Goal: Information Seeking & Learning: Find specific fact

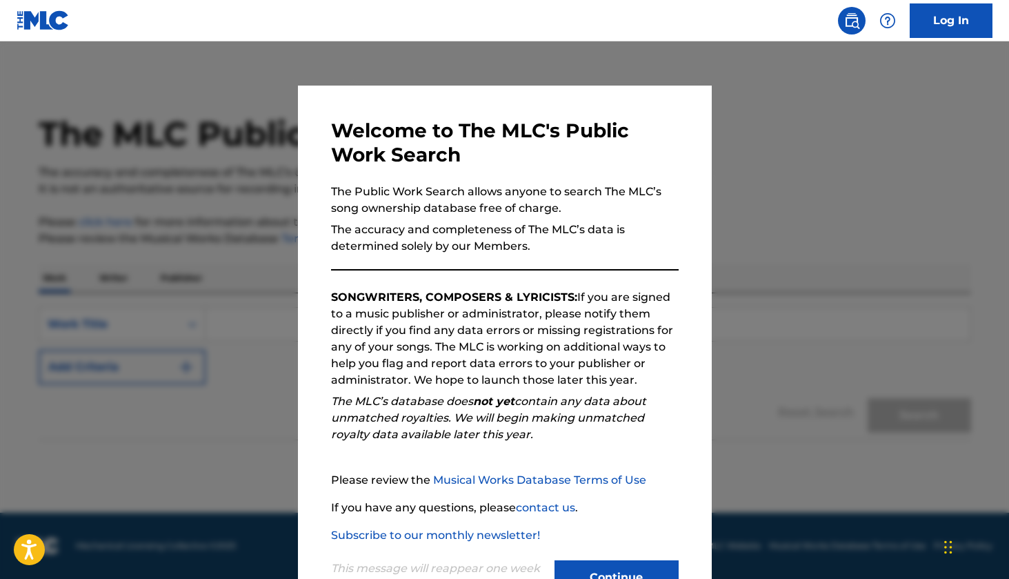
click at [595, 571] on button "Continue" at bounding box center [617, 577] width 124 height 34
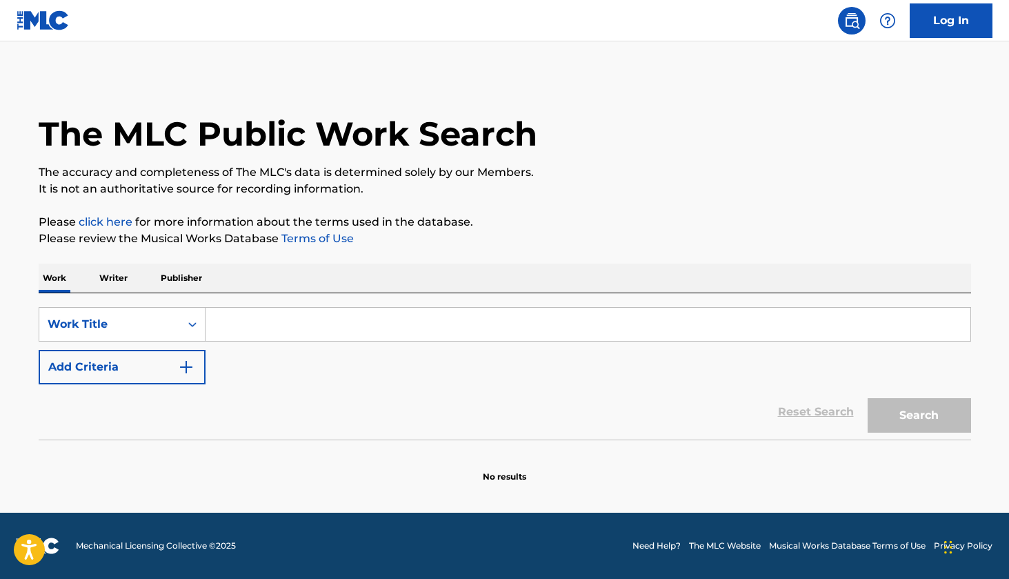
click at [267, 323] on input "Search Form" at bounding box center [588, 324] width 765 height 33
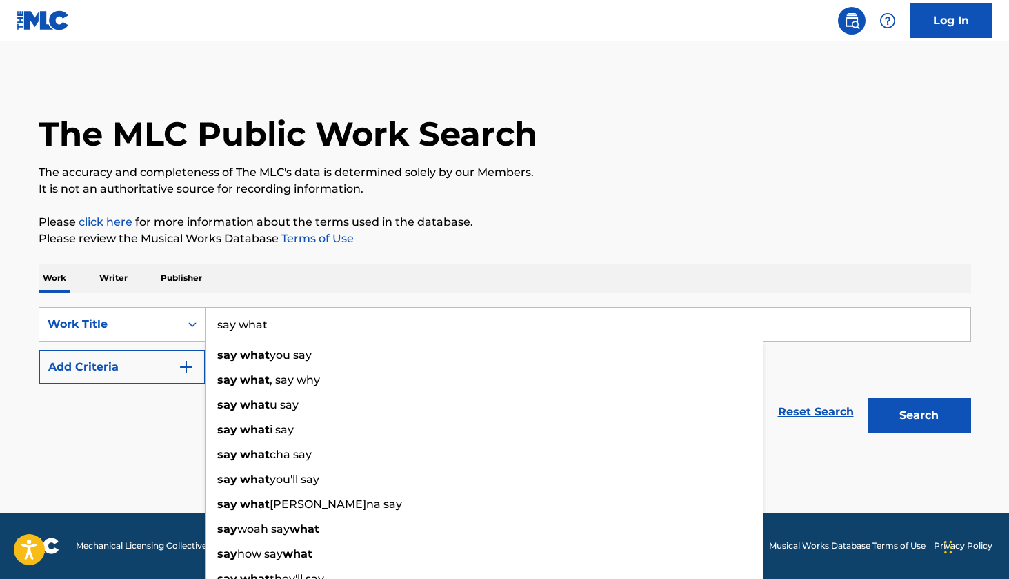
type input "say what"
click at [919, 415] on button "Search" at bounding box center [919, 415] width 103 height 34
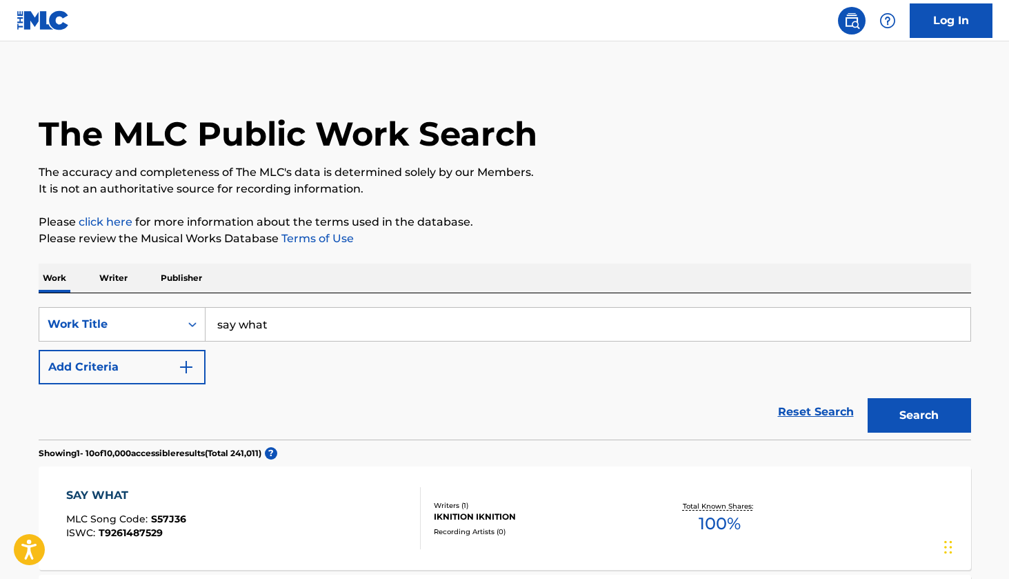
click at [173, 369] on button "Add Criteria" at bounding box center [122, 367] width 167 height 34
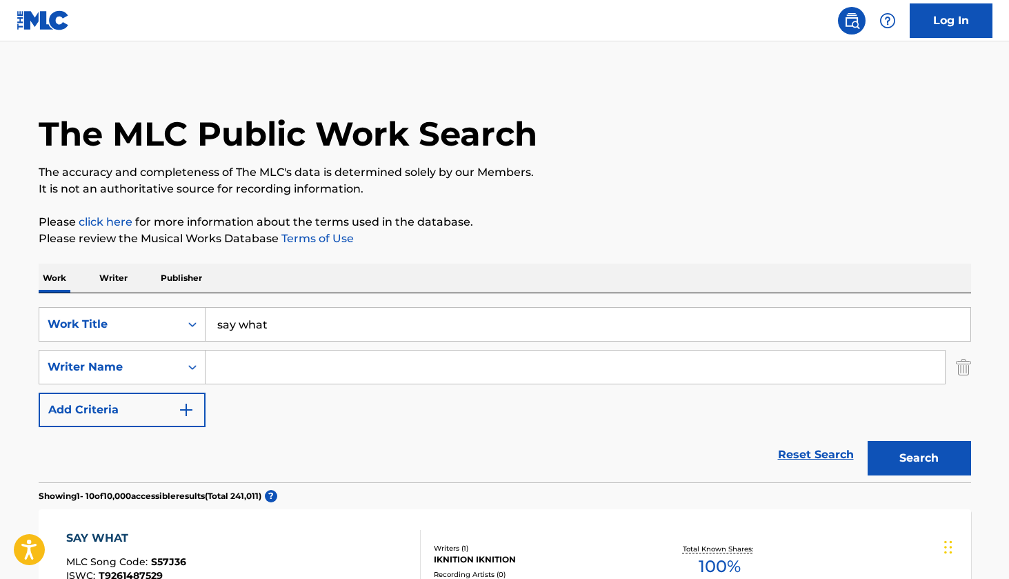
click at [255, 365] on input "Search Form" at bounding box center [575, 366] width 739 height 33
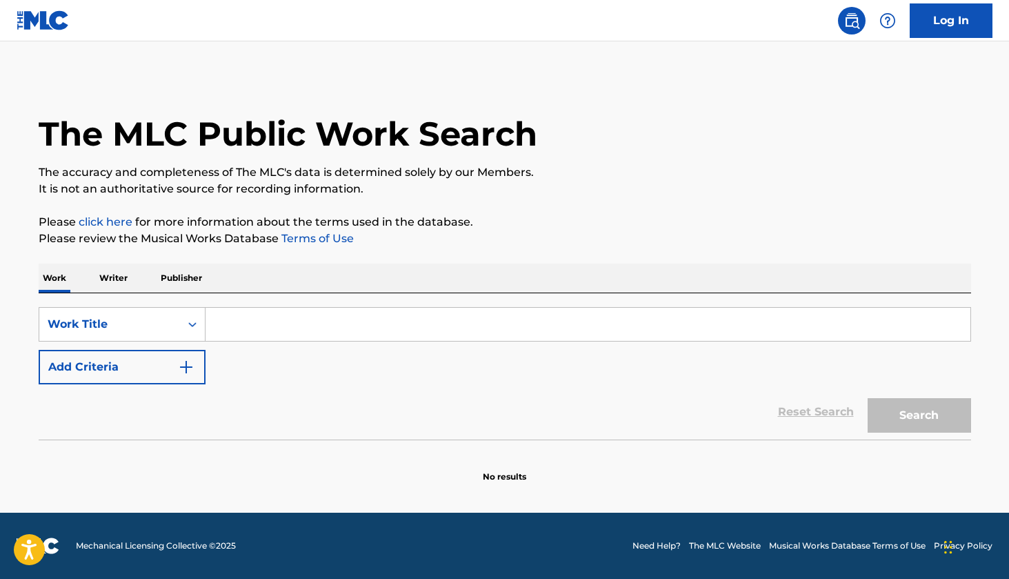
click at [442, 339] on input "Search Form" at bounding box center [588, 324] width 765 height 33
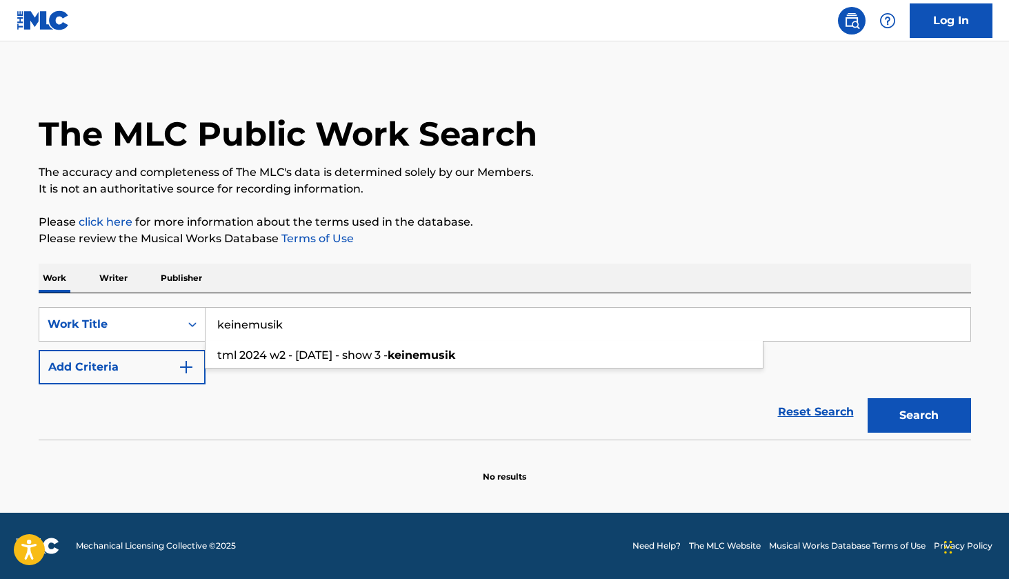
type input "keinemusik"
click at [919, 415] on button "Search" at bounding box center [919, 415] width 103 height 34
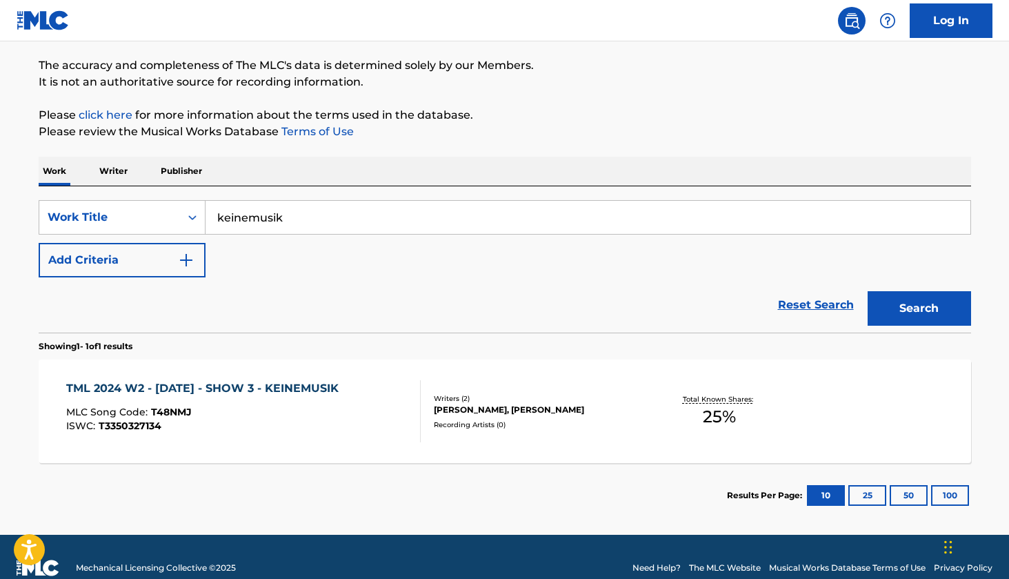
scroll to position [110, 0]
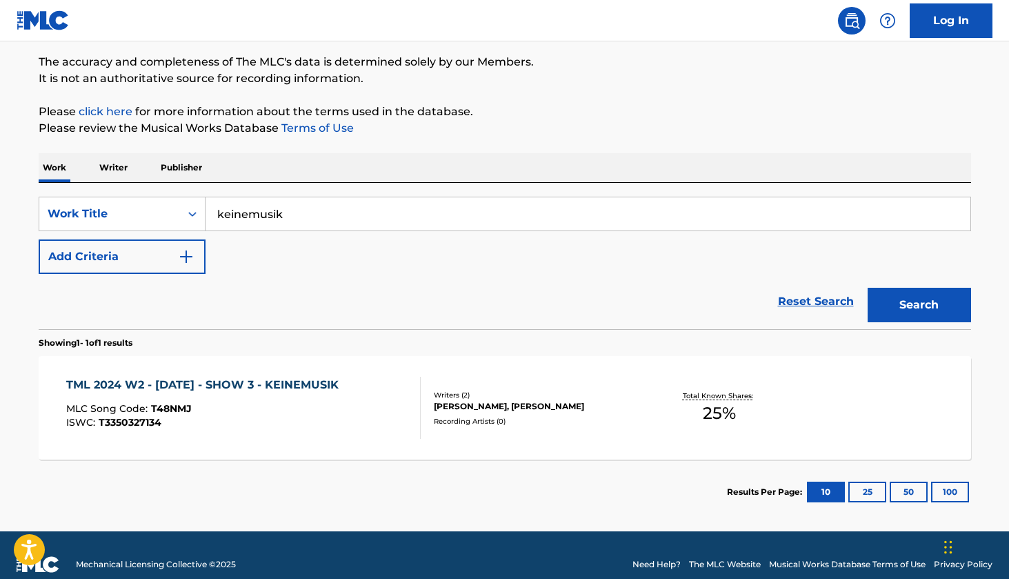
click at [396, 431] on div "TML 2024 W2 - SUNDAY - SHOW 3 - KEINEMUSIK MLC Song Code : T48NMJ ISWC : T33503…" at bounding box center [243, 408] width 355 height 62
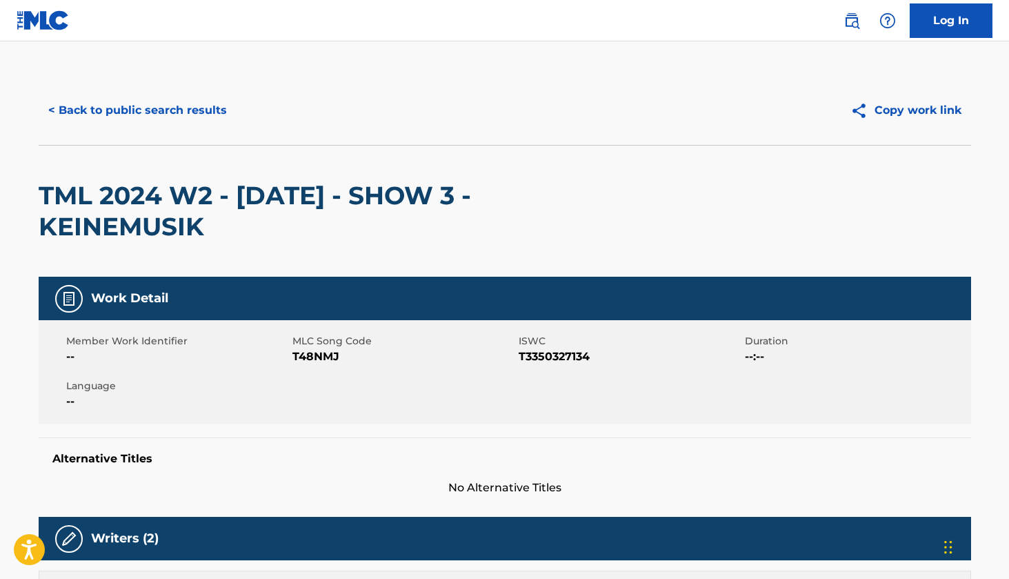
click at [145, 111] on button "< Back to public search results" at bounding box center [138, 110] width 198 height 34
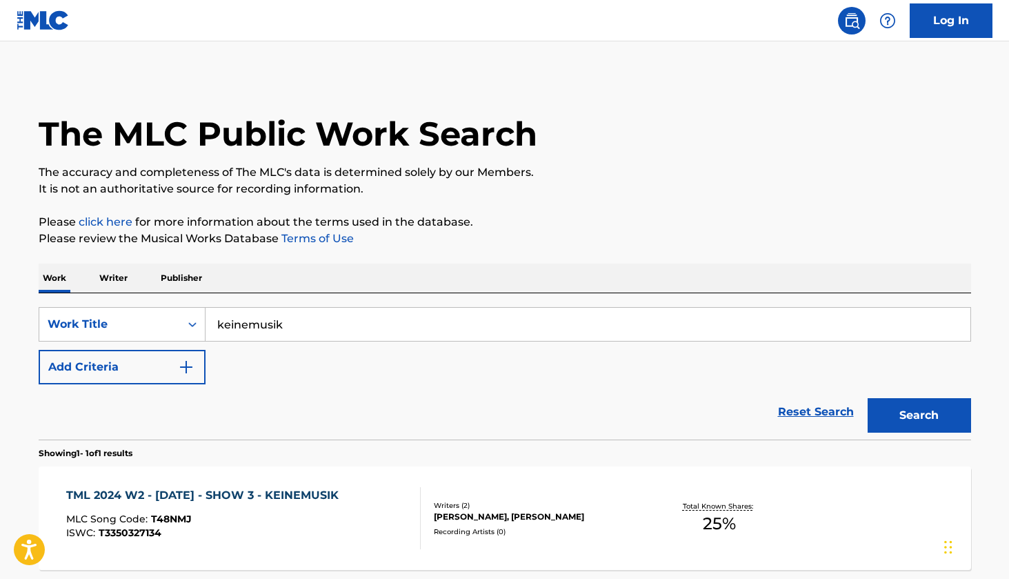
scroll to position [93, 0]
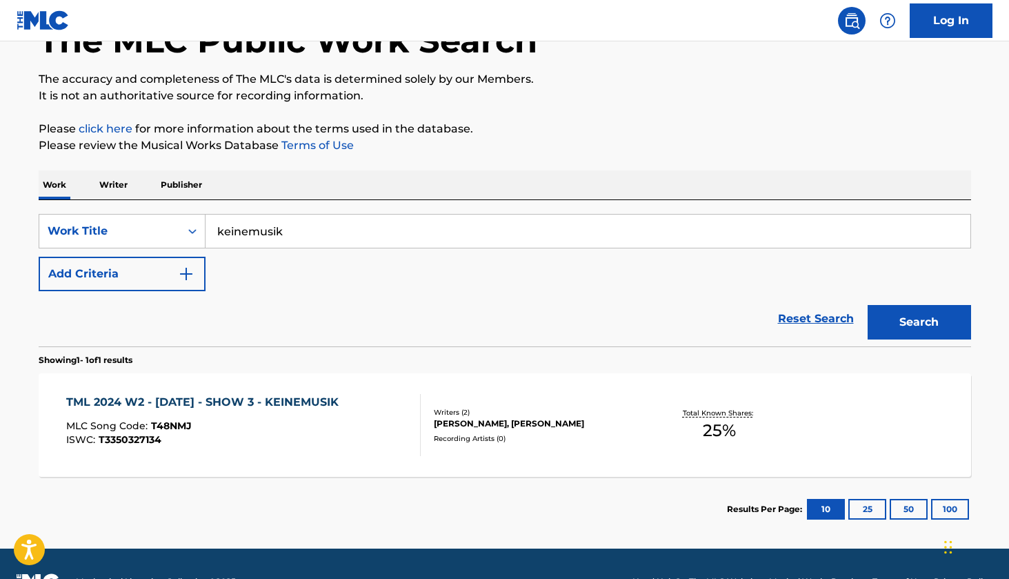
click at [324, 227] on input "keinemusik" at bounding box center [588, 230] width 765 height 33
click at [102, 188] on p "Writer" at bounding box center [113, 184] width 37 height 29
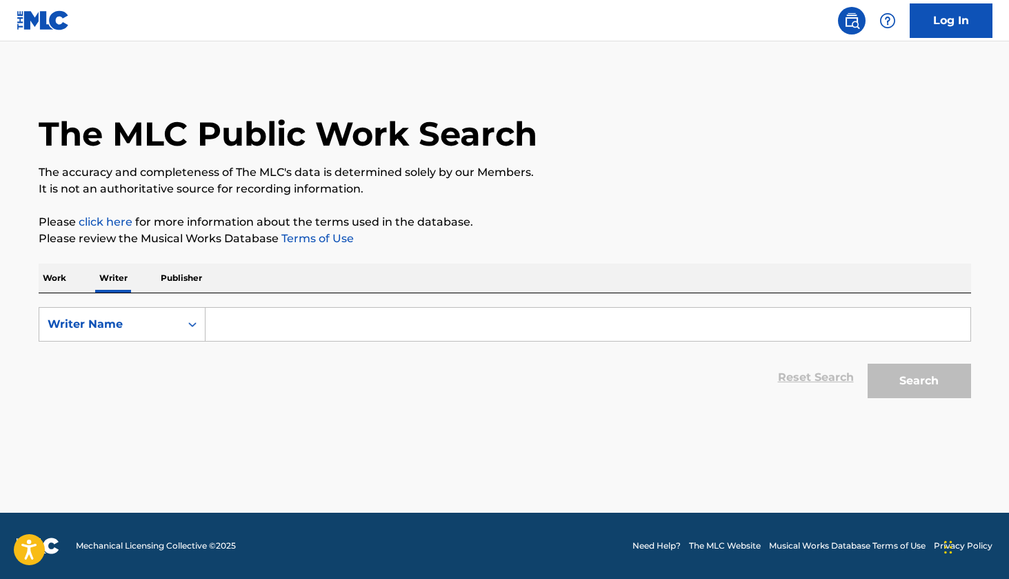
click at [193, 282] on p "Publisher" at bounding box center [182, 277] width 50 height 29
click at [238, 325] on input "Search Form" at bounding box center [588, 324] width 765 height 33
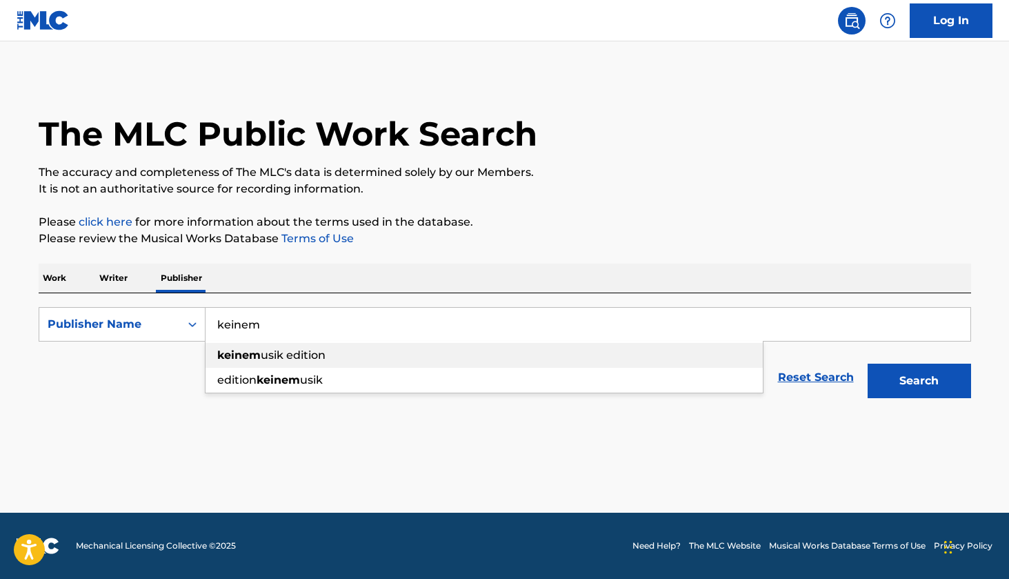
click at [261, 355] on span "usik edition" at bounding box center [293, 354] width 65 height 13
type input "keinemusik edition"
click at [898, 389] on button "Search" at bounding box center [919, 380] width 103 height 34
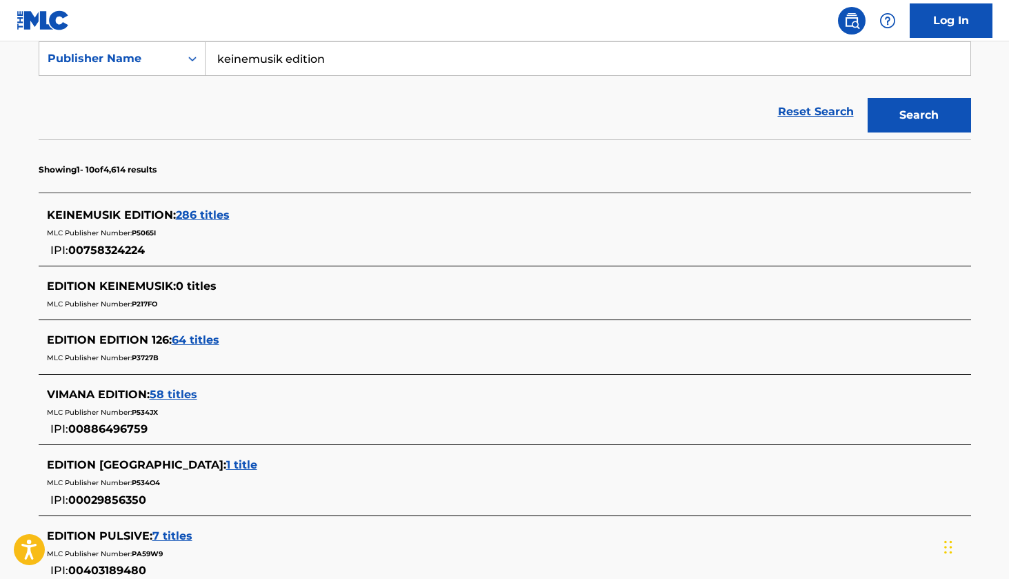
scroll to position [281, 0]
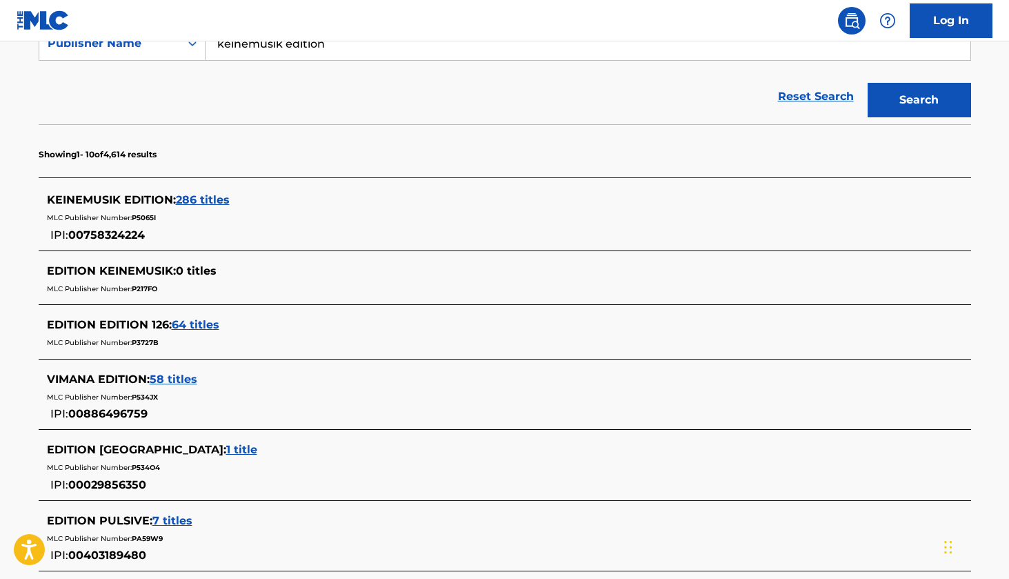
click at [155, 198] on span "KEINEMUSIK EDITION :" at bounding box center [111, 199] width 129 height 13
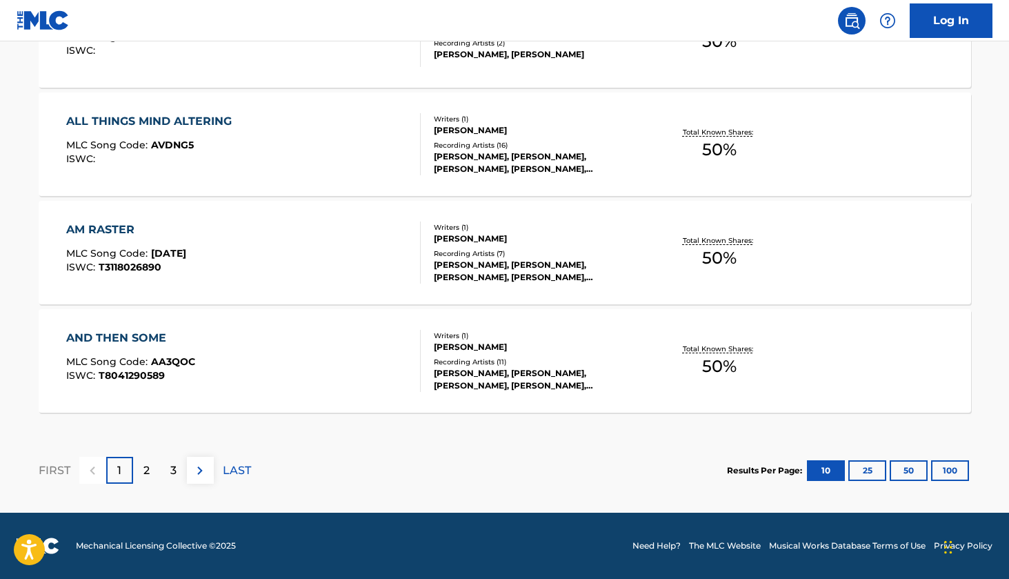
scroll to position [1166, 0]
click at [131, 477] on div "1" at bounding box center [119, 470] width 27 height 27
click at [146, 470] on p "2" at bounding box center [146, 470] width 6 height 17
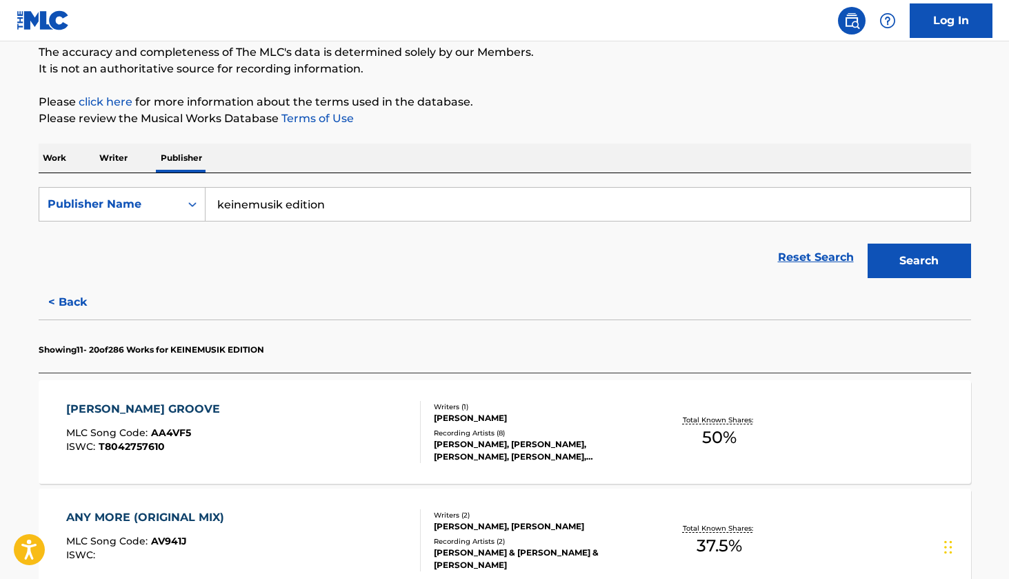
scroll to position [436, 0]
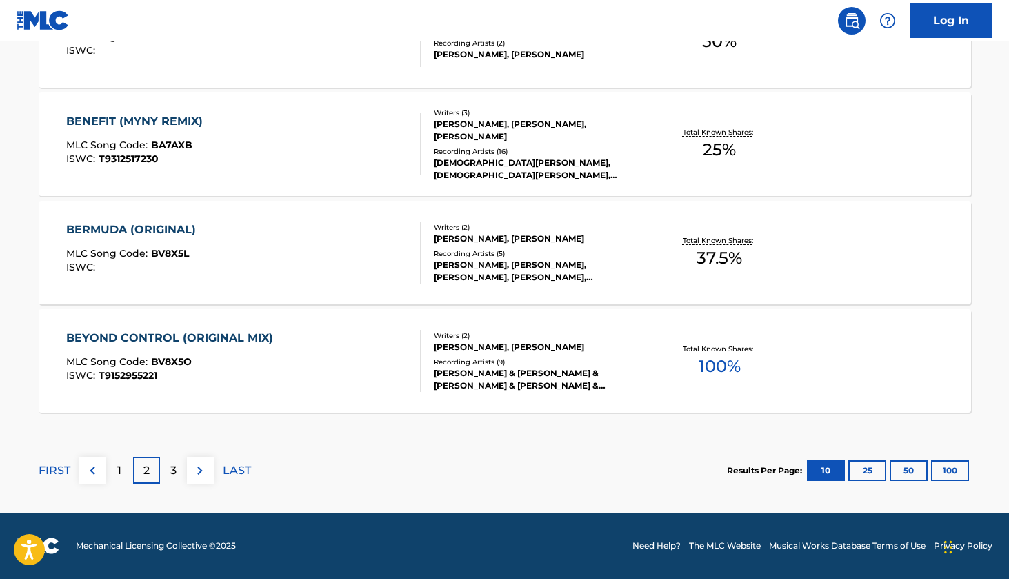
click at [203, 473] on img at bounding box center [200, 470] width 17 height 17
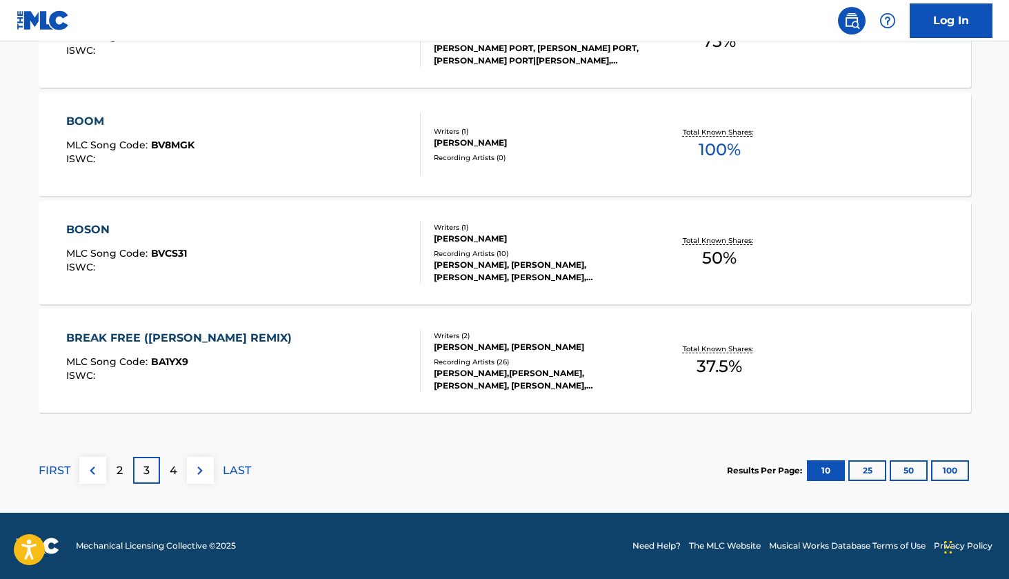
click at [208, 468] on img at bounding box center [200, 470] width 17 height 17
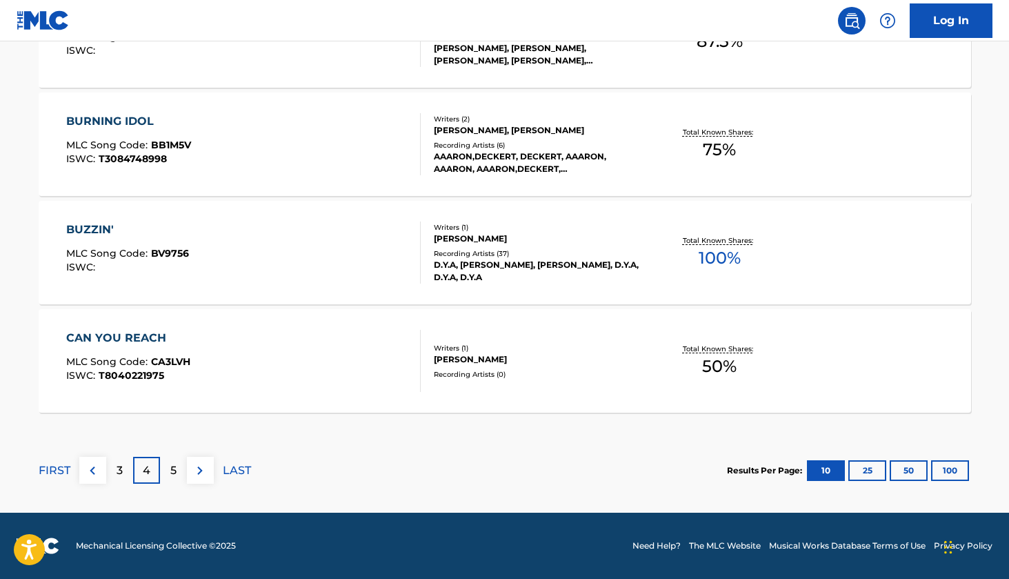
scroll to position [1166, 0]
